Goal: Transaction & Acquisition: Obtain resource

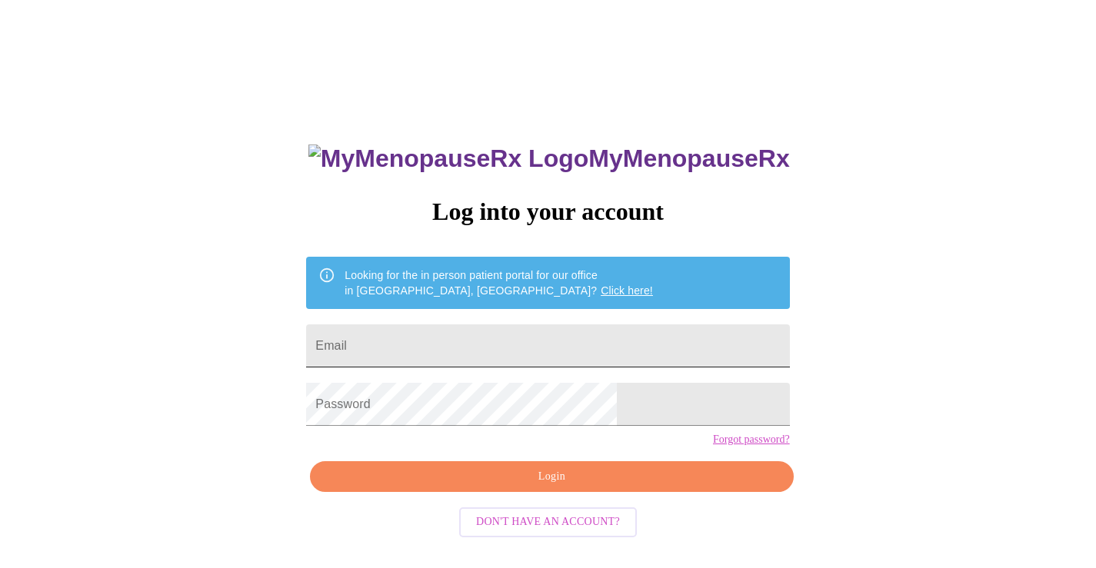
click at [621, 338] on input "Email" at bounding box center [547, 346] width 483 height 43
click at [609, 338] on input "Email" at bounding box center [547, 346] width 483 height 43
click at [534, 343] on input "Email" at bounding box center [547, 346] width 483 height 43
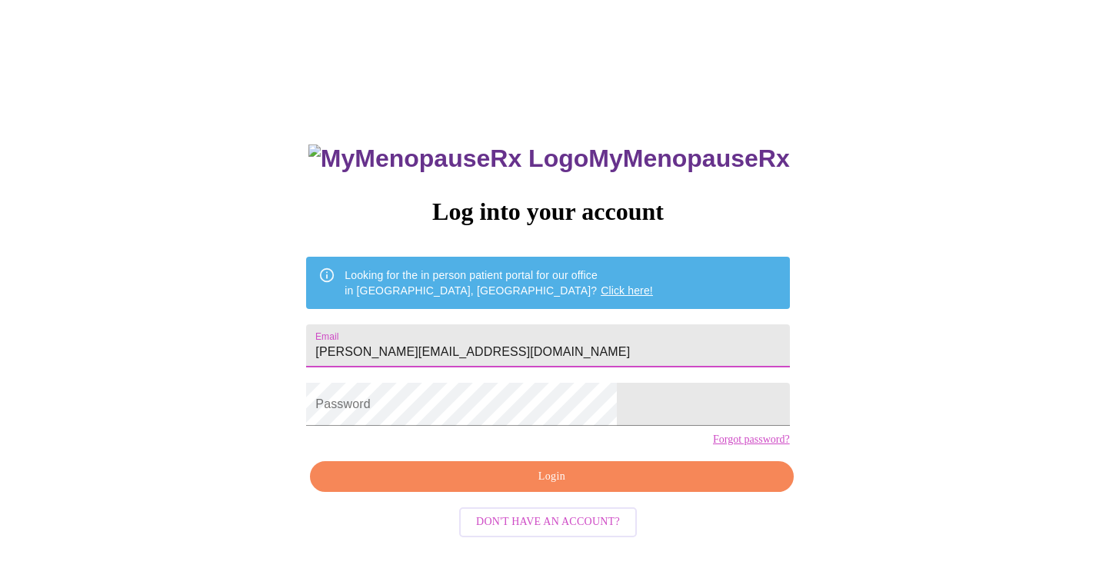
type input "[PERSON_NAME][EMAIL_ADDRESS][DOMAIN_NAME]"
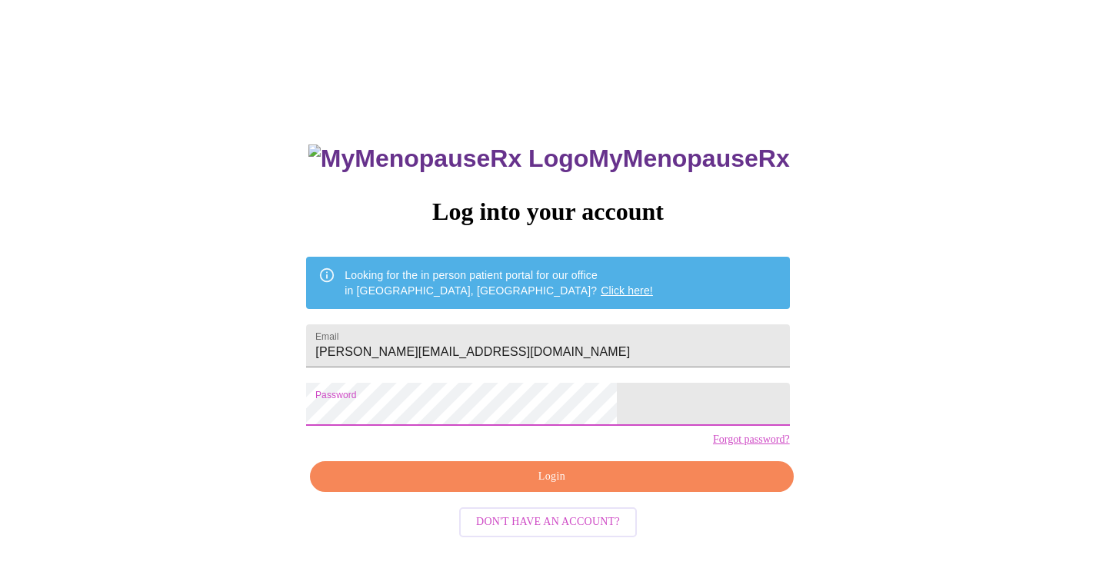
click at [384, 430] on div "MyMenopauseRx Log into your account Looking for the in person patient portal fo…" at bounding box center [548, 404] width 514 height 568
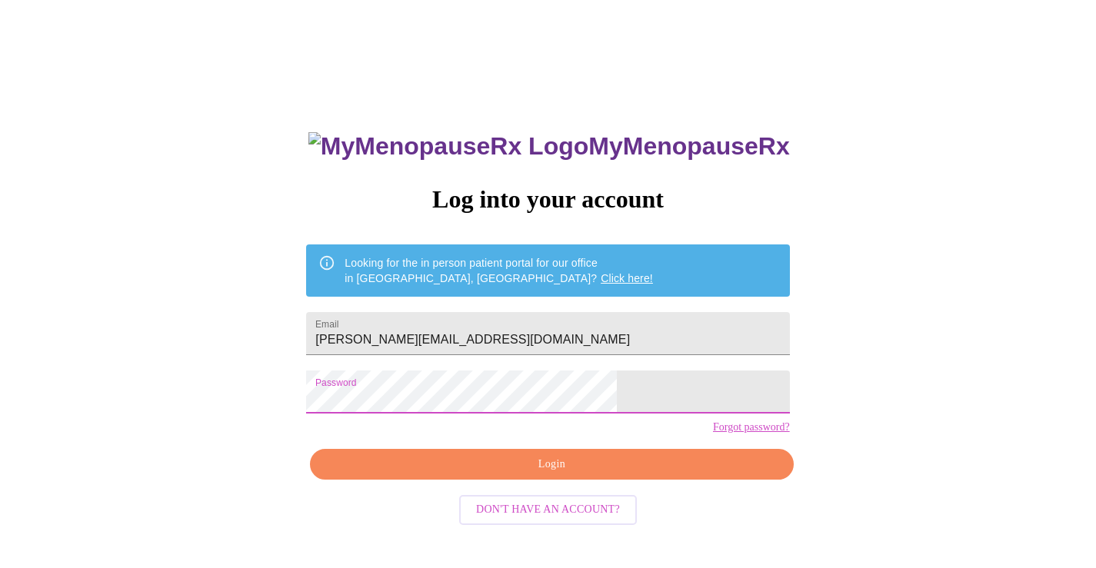
scroll to position [15, 0]
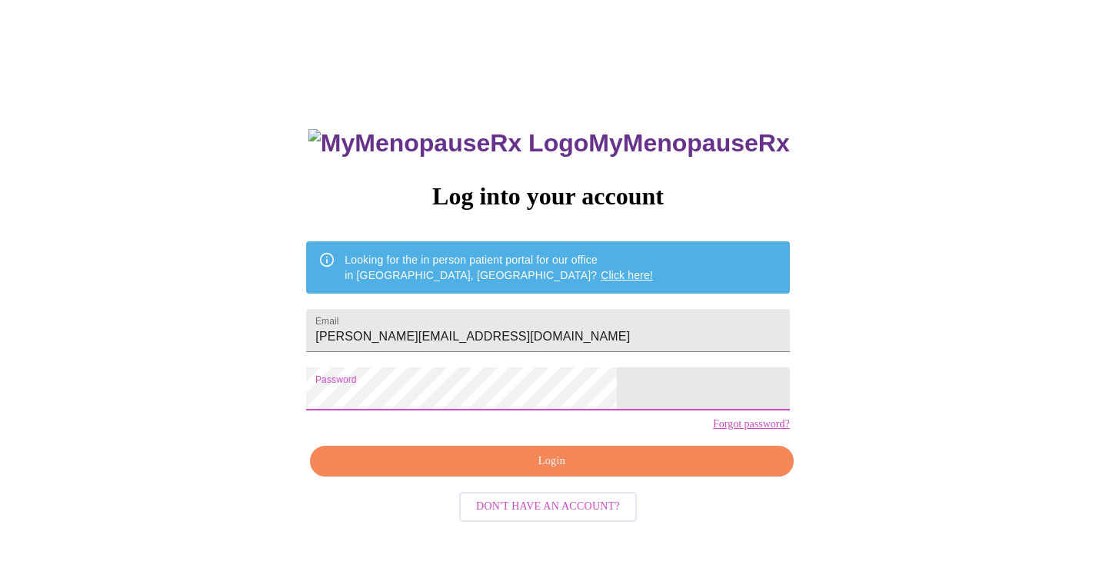
click at [462, 471] on span "Login" at bounding box center [552, 461] width 448 height 19
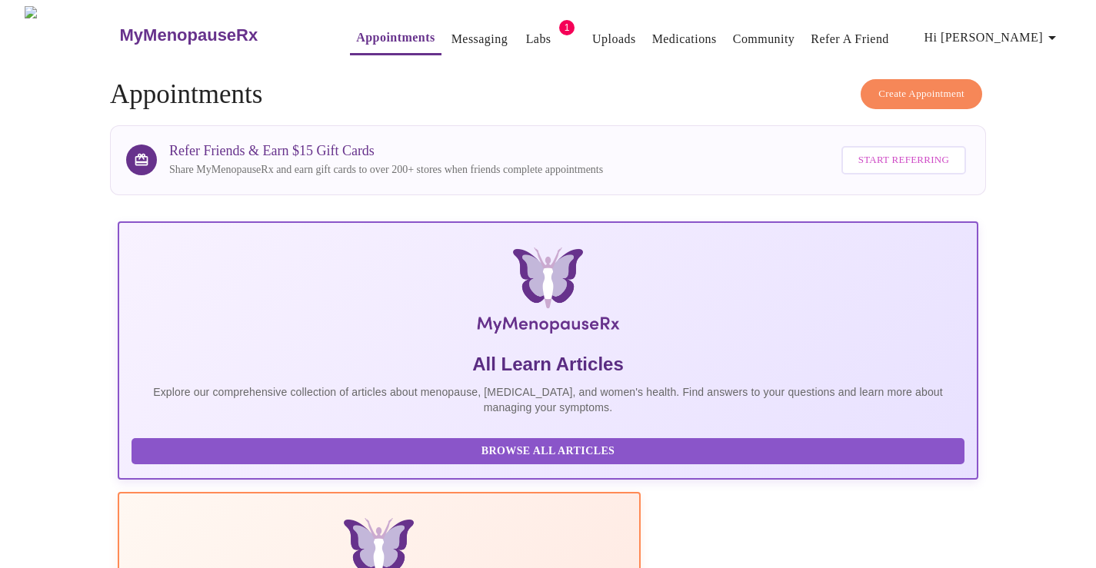
click at [526, 28] on link "Labs" at bounding box center [538, 39] width 25 height 22
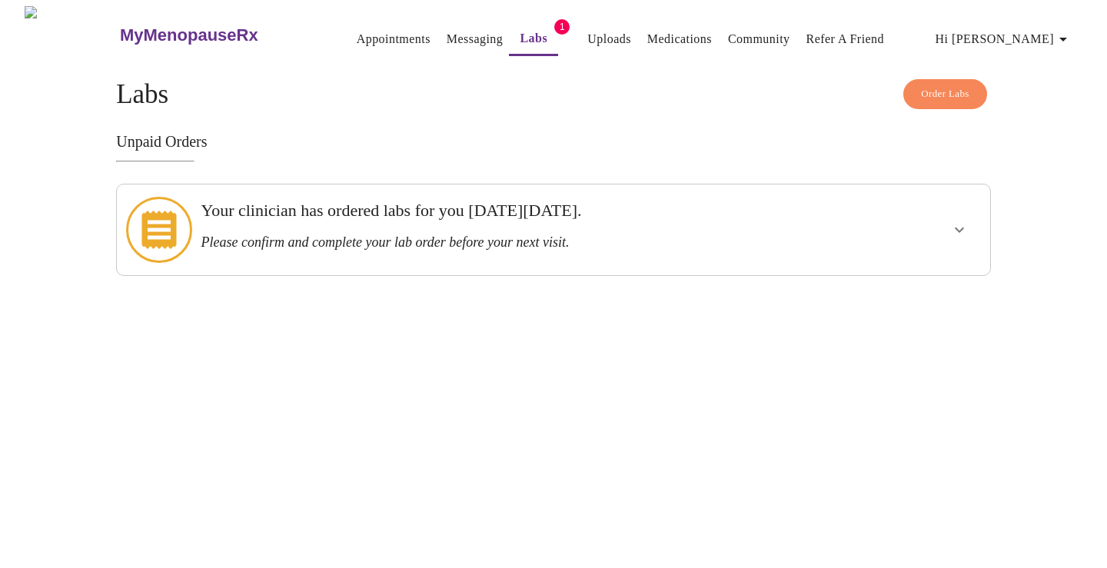
click at [909, 224] on div at bounding box center [913, 230] width 144 height 78
click at [961, 221] on icon "show more" at bounding box center [959, 230] width 18 height 18
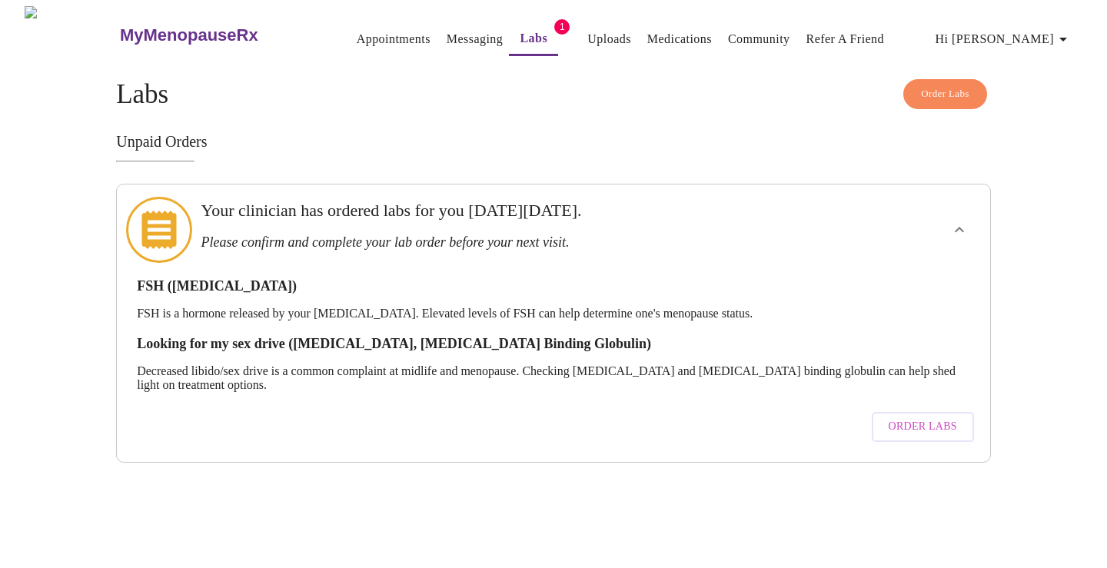
click at [572, 374] on div "FSH ([MEDICAL_DATA]) FSH is a hormone released by your [MEDICAL_DATA]. Elevated…" at bounding box center [553, 356] width 849 height 187
click at [918, 418] on span "Order Labs" at bounding box center [923, 427] width 68 height 19
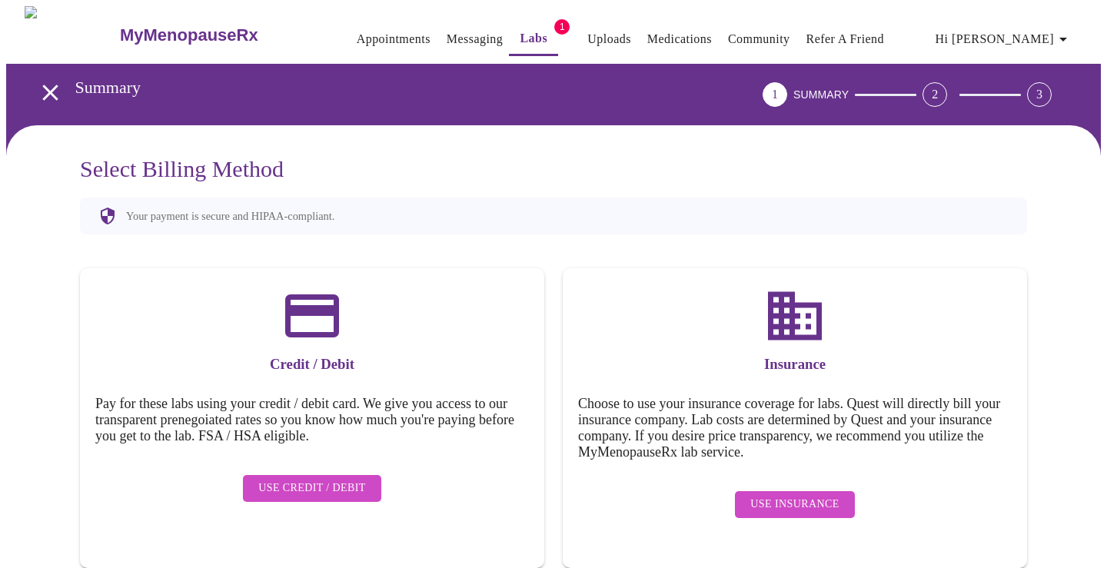
click at [799, 498] on span "Use Insurance" at bounding box center [795, 504] width 88 height 19
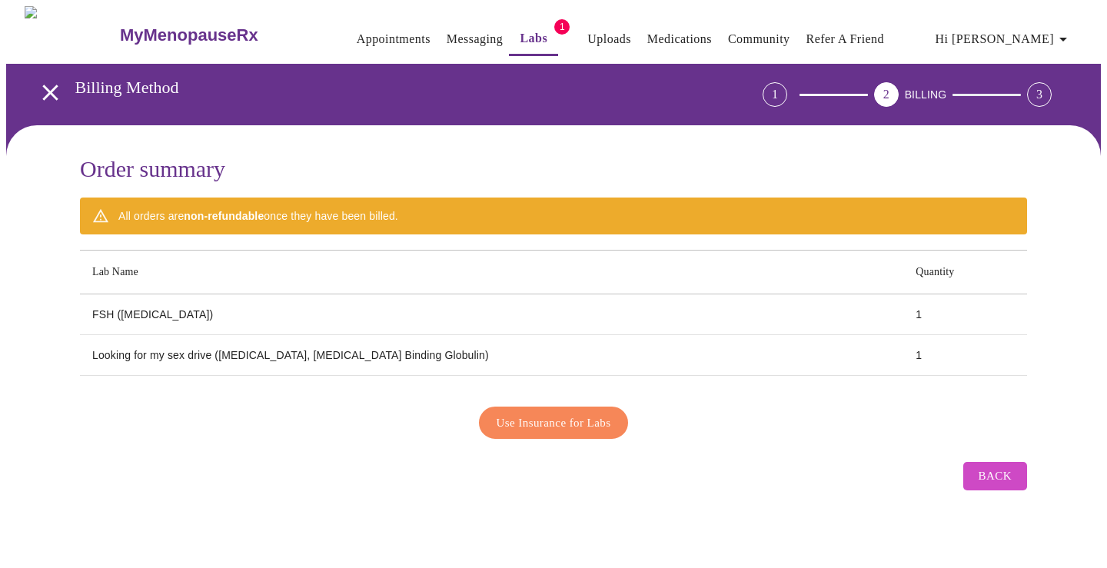
click at [578, 415] on span "Use Insurance for Labs" at bounding box center [554, 423] width 115 height 20
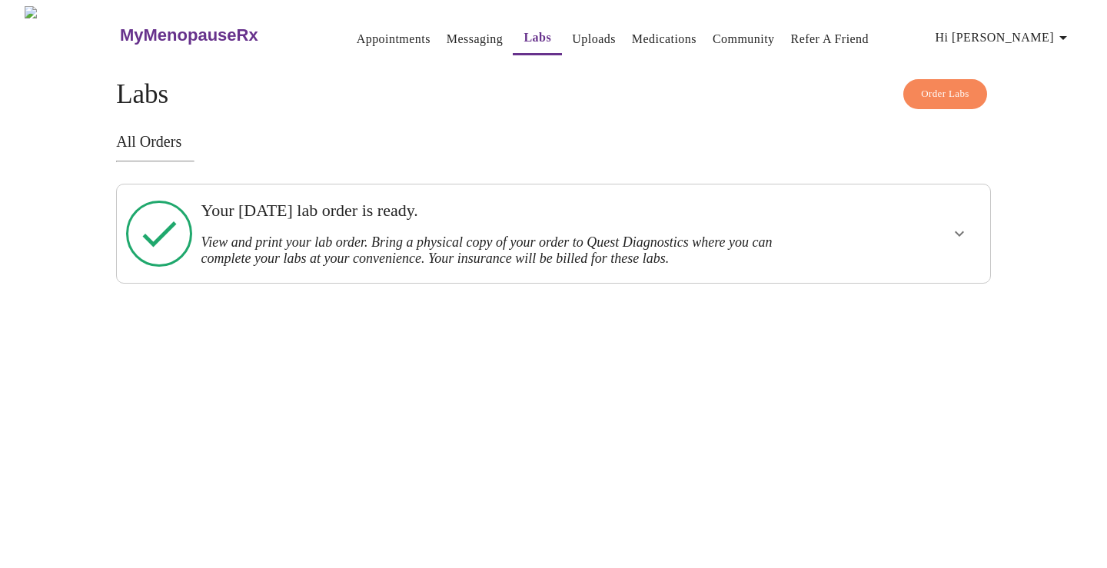
click at [871, 258] on div at bounding box center [913, 234] width 144 height 86
click at [958, 230] on icon "show more" at bounding box center [959, 234] width 18 height 18
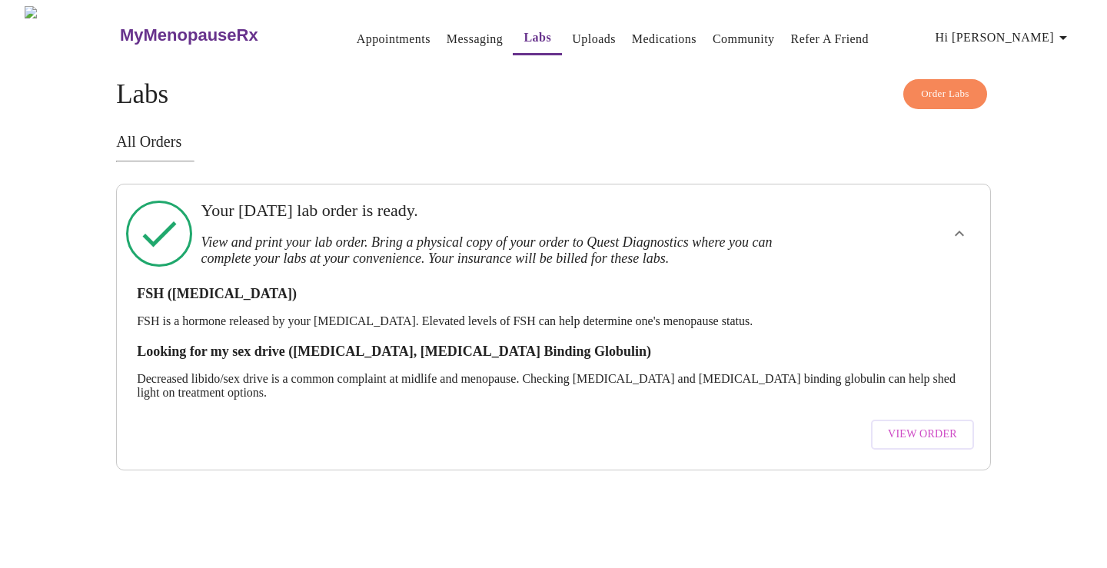
click at [917, 425] on span "View Order" at bounding box center [922, 434] width 69 height 19
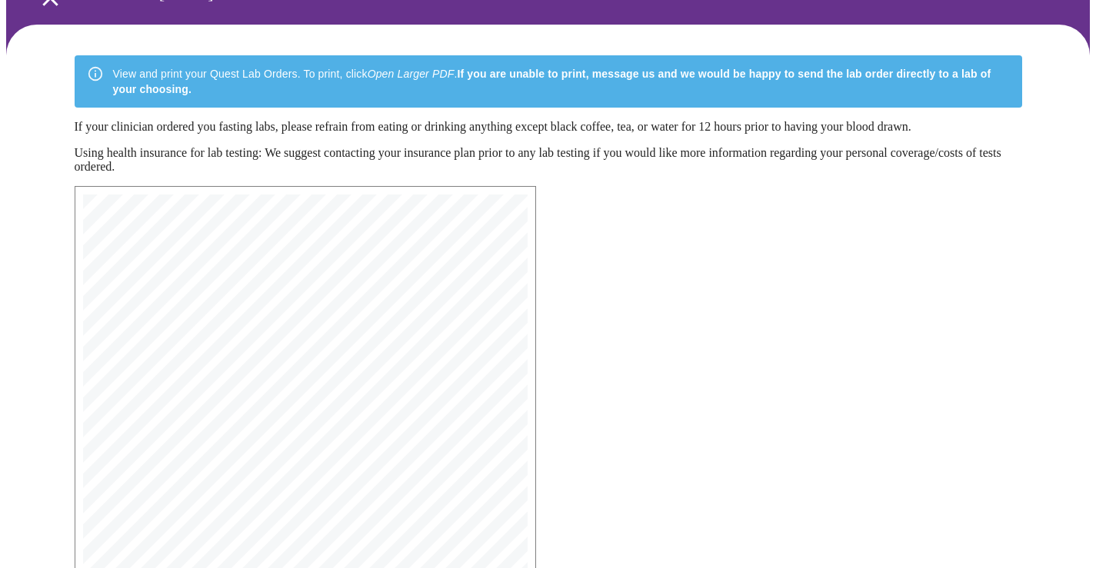
scroll to position [378, 0]
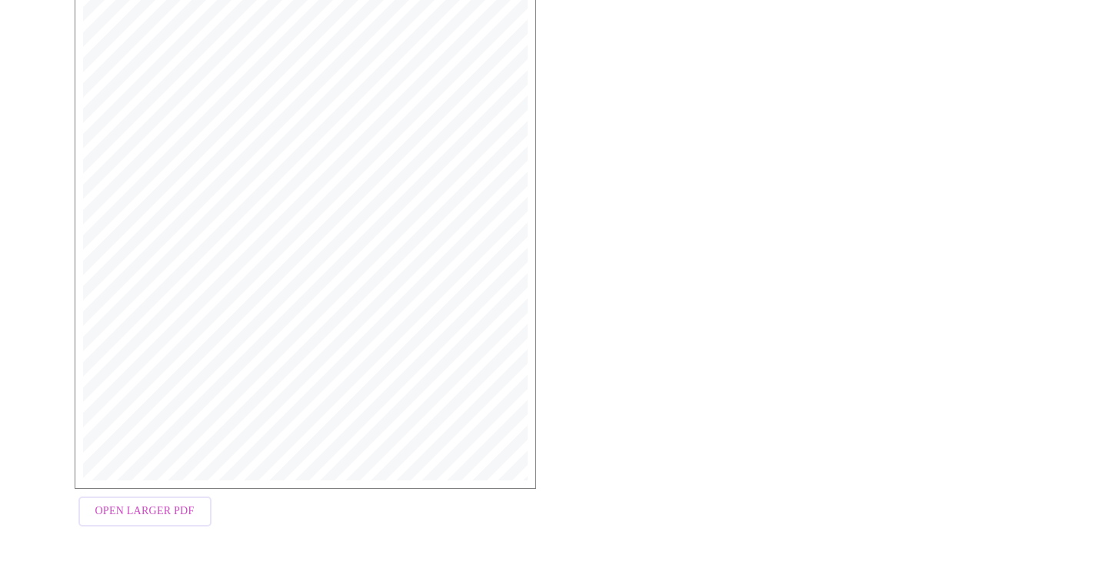
click at [171, 518] on span "Open Larger PDF" at bounding box center [144, 511] width 99 height 19
